Goal: Task Accomplishment & Management: Use online tool/utility

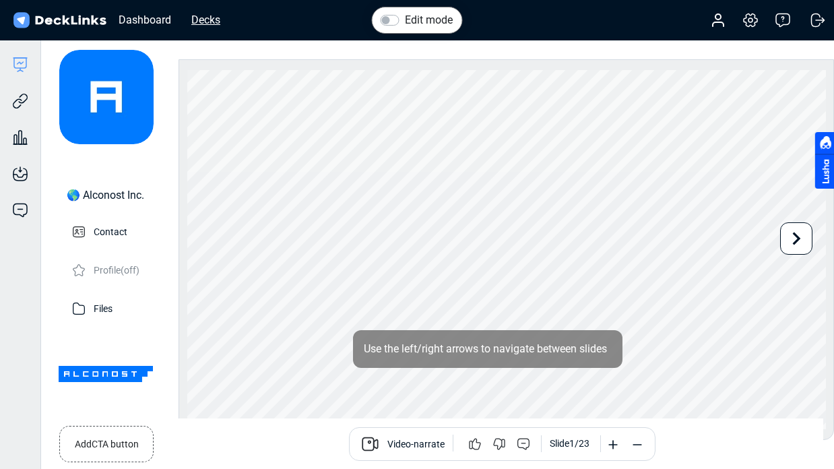
click at [220, 16] on div "Decks" at bounding box center [206, 19] width 42 height 17
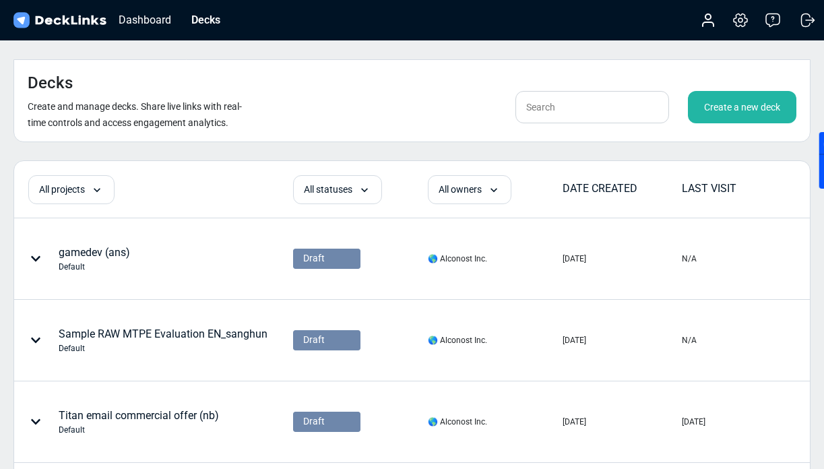
click at [729, 91] on div "Create a new deck" at bounding box center [742, 107] width 108 height 32
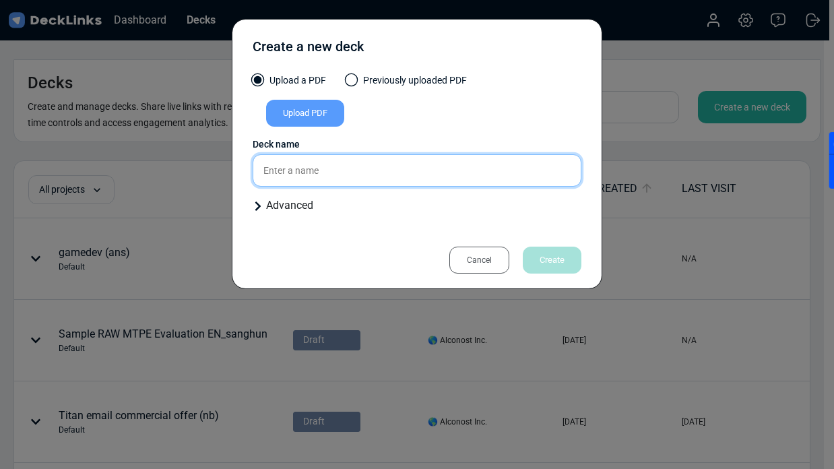
click at [336, 165] on input "text" at bounding box center [417, 170] width 329 height 32
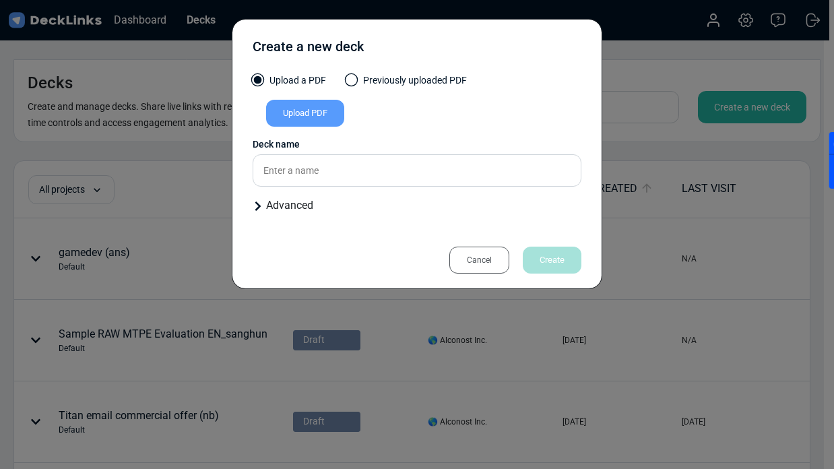
click at [311, 117] on div "Upload PDF" at bounding box center [305, 113] width 78 height 27
click at [0, 0] on input "Upload PDF" at bounding box center [0, 0] width 0 height 0
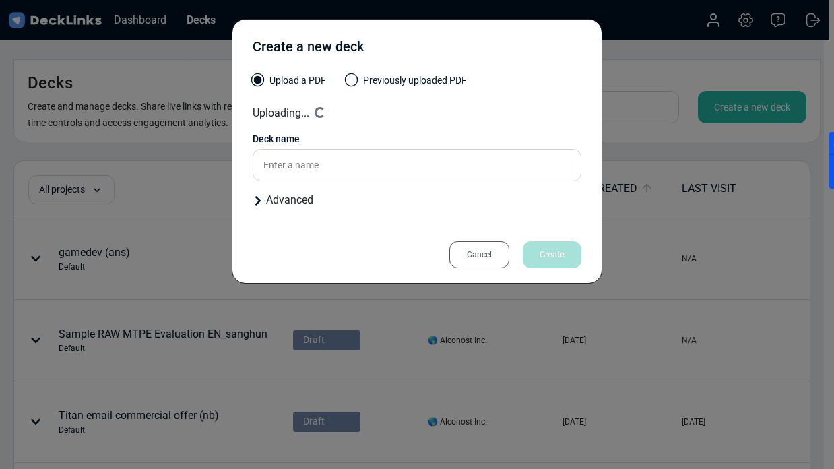
type input "Alconost-ViSOL ([PERSON_NAME])"
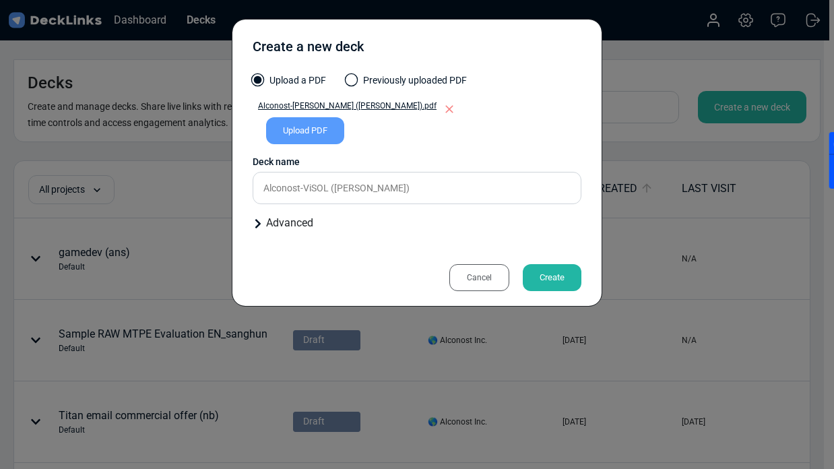
click at [550, 284] on div "Create" at bounding box center [552, 277] width 59 height 27
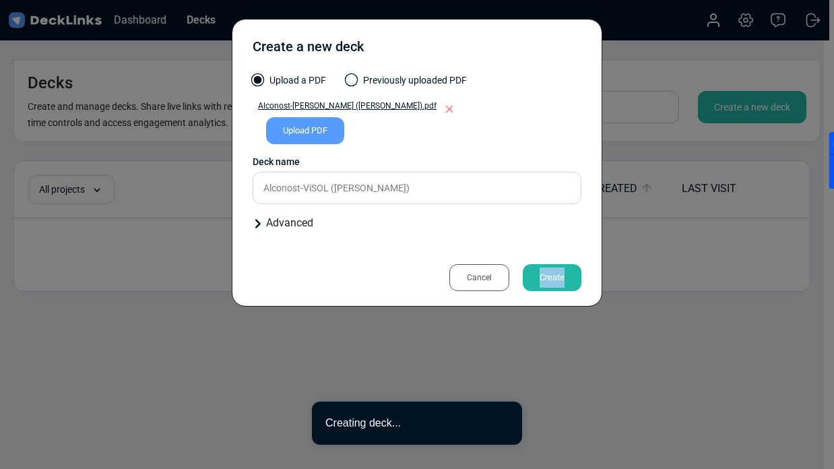
click at [550, 284] on div "Create a new deck Upload a PDF Previously uploaded PDF Alconost-ViSOL ([PERSON_…" at bounding box center [417, 163] width 371 height 288
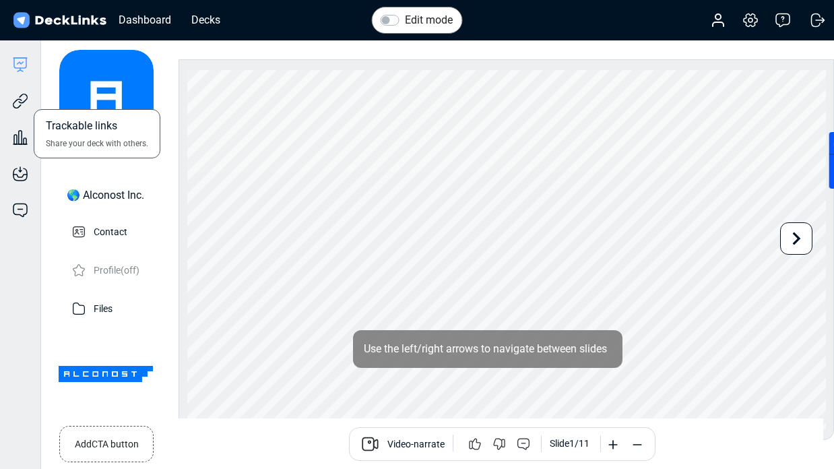
click at [30, 95] on div "Trackable links Share your deck with others." at bounding box center [20, 91] width 40 height 36
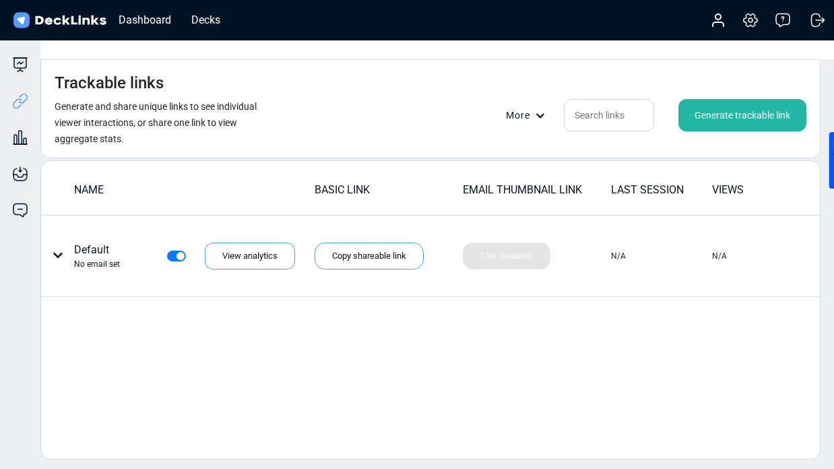
click at [738, 99] on div "Generate trackable link" at bounding box center [742, 115] width 128 height 32
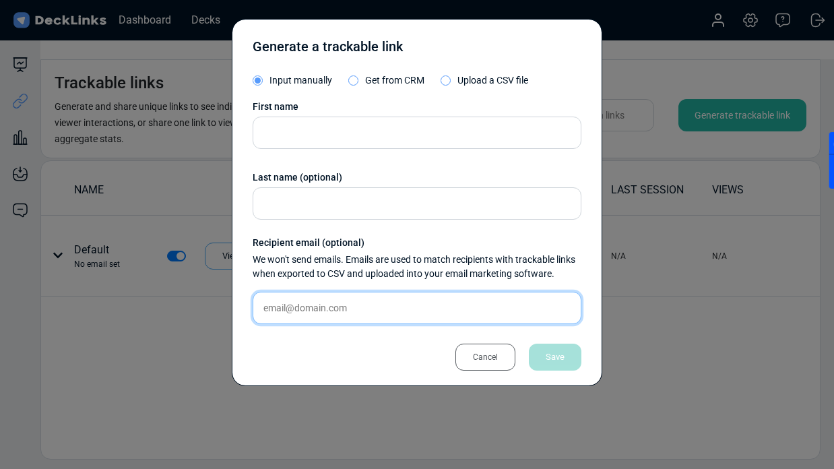
click at [277, 303] on input "text" at bounding box center [417, 308] width 329 height 32
paste input "[EMAIL_ADDRESS][PERSON_NAME][DOMAIN_NAME]"
type input "[EMAIL_ADDRESS][PERSON_NAME][DOMAIN_NAME]"
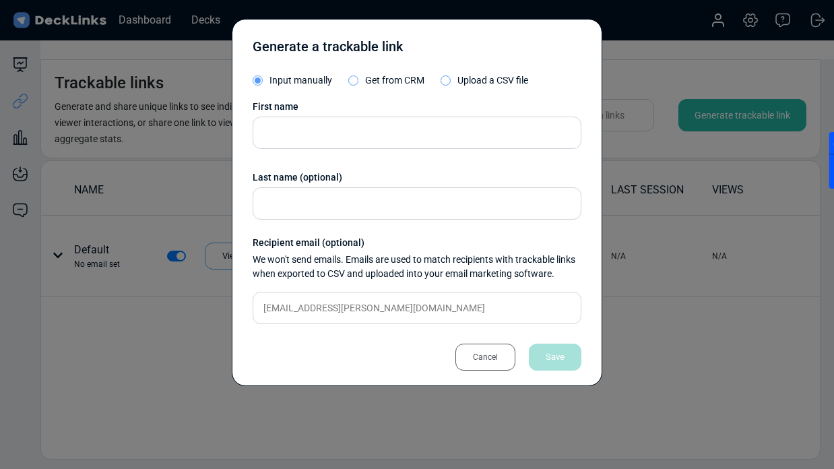
click at [323, 115] on div "First name Last name (optional) Recipient email (optional) We won't send emails…" at bounding box center [417, 217] width 329 height 235
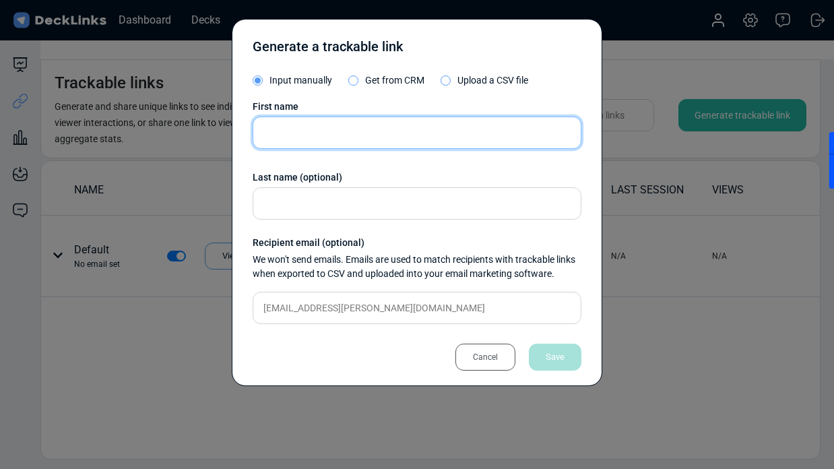
click at [322, 123] on input "text" at bounding box center [417, 133] width 329 height 32
paste input "[EMAIL_ADDRESS][PERSON_NAME][DOMAIN_NAME]"
drag, startPoint x: 292, startPoint y: 133, endPoint x: 517, endPoint y: 133, distance: 224.4
click at [517, 133] on input "[EMAIL_ADDRESS][PERSON_NAME][DOMAIN_NAME]" at bounding box center [417, 133] width 329 height 32
type input "keaven"
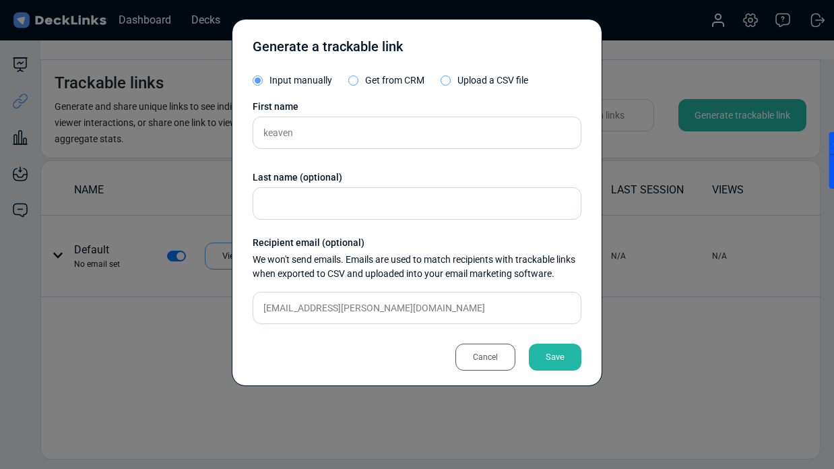
click at [557, 353] on div "Save" at bounding box center [555, 357] width 53 height 27
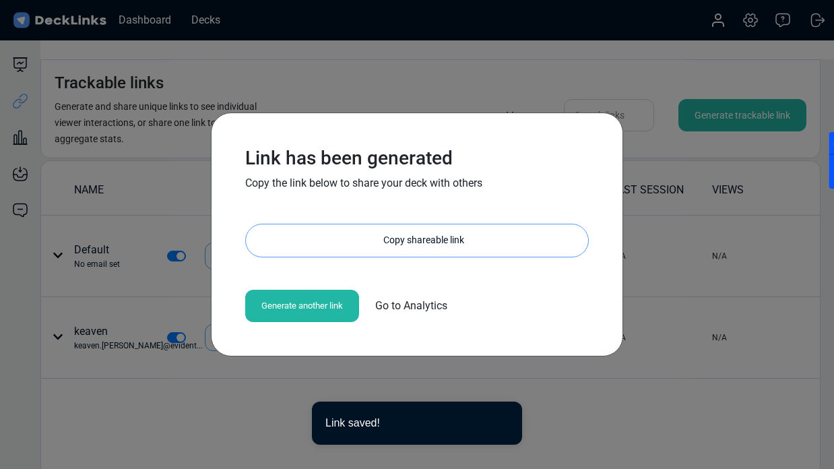
click at [383, 235] on div "Copy shareable link" at bounding box center [423, 240] width 329 height 32
